Goal: Task Accomplishment & Management: Complete application form

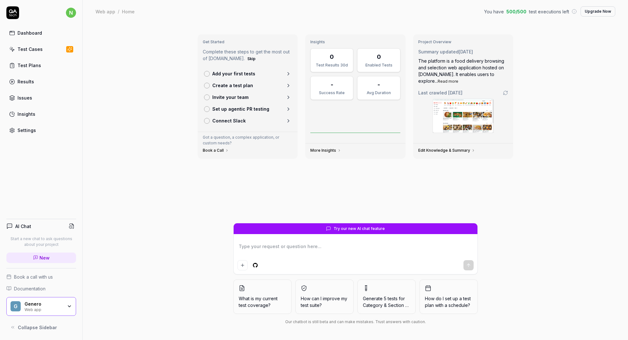
click at [21, 50] on div "Test Cases" at bounding box center [30, 49] width 25 height 7
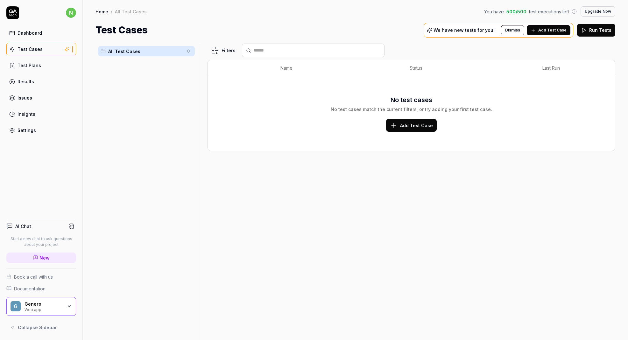
click at [28, 65] on div "Test Plans" at bounding box center [30, 65] width 24 height 7
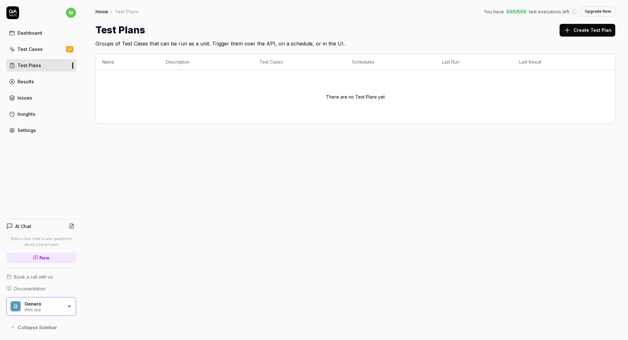
click at [28, 81] on div "Results" at bounding box center [26, 81] width 17 height 7
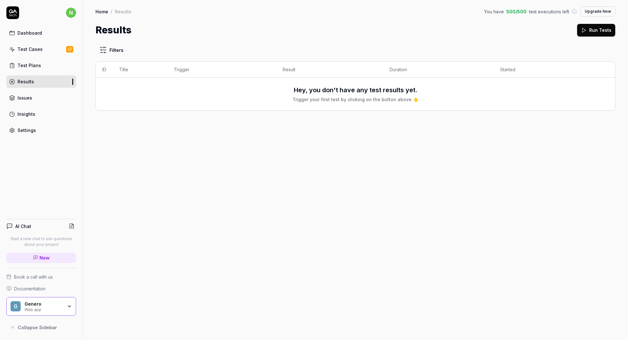
click at [32, 96] on link "Issues" at bounding box center [41, 98] width 70 height 12
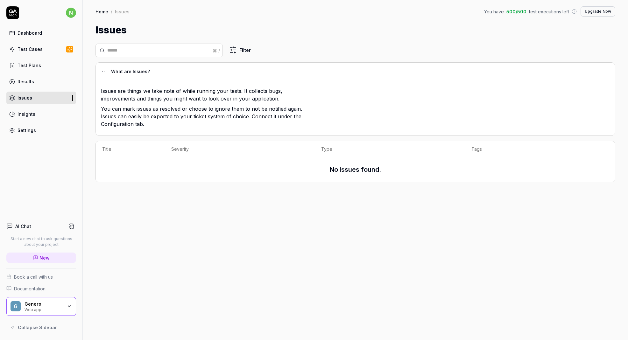
click at [32, 112] on div "Insights" at bounding box center [27, 114] width 18 height 7
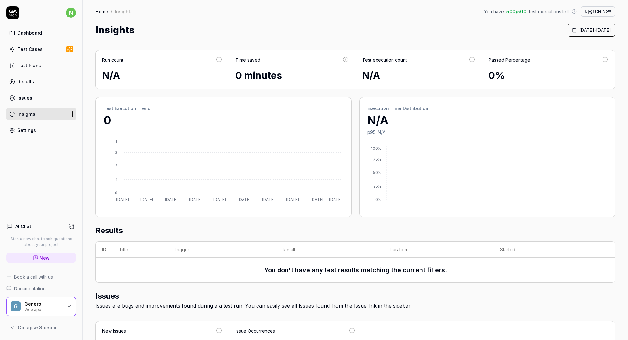
click at [39, 39] on link "Dashboard" at bounding box center [41, 33] width 70 height 12
click at [38, 35] on div "Dashboard" at bounding box center [30, 33] width 25 height 7
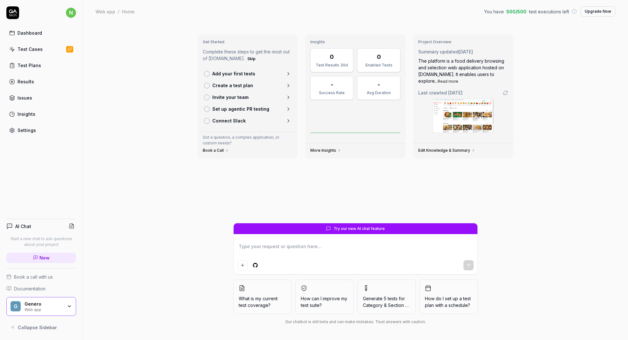
click at [255, 267] on html "n Dashboard Test Cases Test Plans Results Issues Insights Settings AI Chat Star…" at bounding box center [314, 170] width 628 height 340
click at [230, 264] on html "n Dashboard Test Cases Test Plans Results Issues Insights Settings AI Chat Star…" at bounding box center [314, 170] width 628 height 340
type textarea "*"
click at [166, 256] on div "Get Started Complete these steps to get the most out of [DOMAIN_NAME]. Skip Add…" at bounding box center [355, 181] width 545 height 317
click at [23, 114] on div "Insights" at bounding box center [27, 114] width 18 height 7
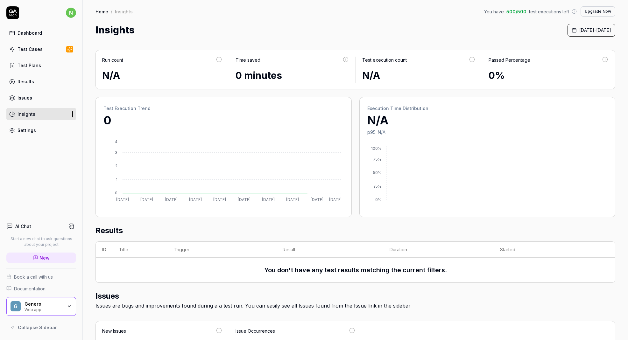
click at [25, 98] on div "Issues" at bounding box center [25, 98] width 15 height 7
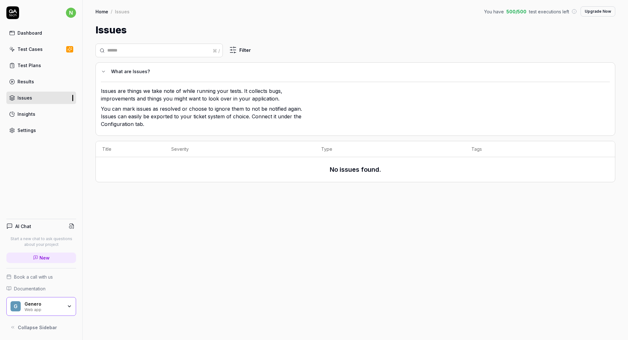
click at [46, 82] on link "Results" at bounding box center [41, 81] width 70 height 12
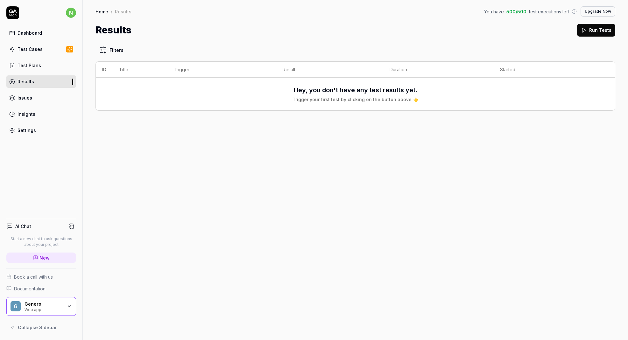
click at [43, 67] on link "Test Plans" at bounding box center [41, 65] width 70 height 12
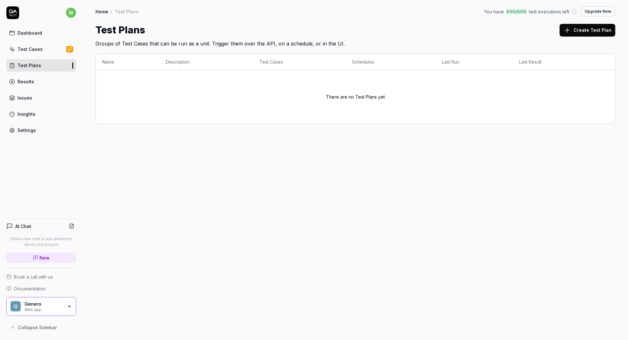
click at [40, 52] on div "Test Cases" at bounding box center [30, 49] width 25 height 7
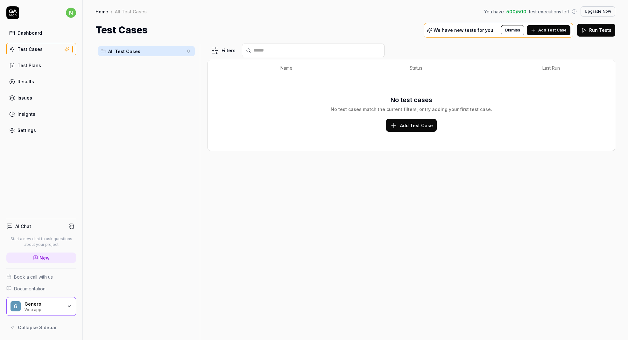
click at [546, 31] on span "Add Test Case" at bounding box center [552, 30] width 28 height 6
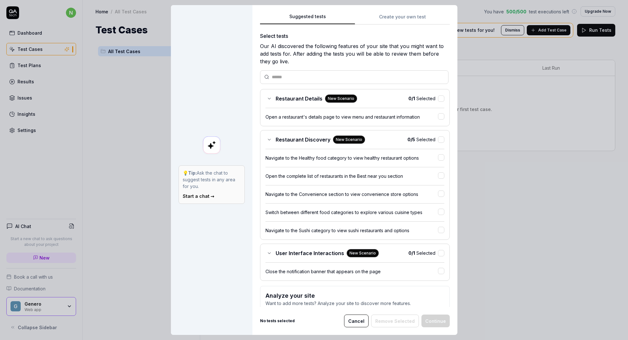
click at [357, 319] on button "Cancel" at bounding box center [356, 321] width 25 height 13
